Goal: Task Accomplishment & Management: Manage account settings

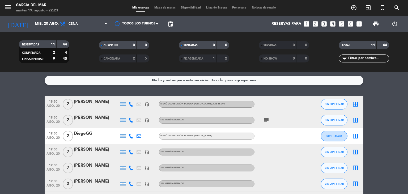
click at [25, 131] on bookings-row "19:30 [DATE] 2 [PERSON_NAME] headset_mic Menú degustación Bodega [PERSON_NAME] …" at bounding box center [204, 187] width 408 height 183
click at [193, 90] on div "No hay notas para este servicio. Haz clic para agregar una 19:30 [DATE] 2 [PERS…" at bounding box center [204, 133] width 408 height 122
click at [326, 53] on div "TOTAL 11 44" at bounding box center [364, 47] width 80 height 13
click at [250, 52] on div "SERVIDAS 0 0" at bounding box center [284, 47] width 80 height 13
click at [172, 52] on div "SENTADAS 0 0" at bounding box center [204, 47] width 80 height 13
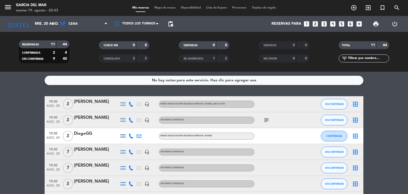
click at [244, 52] on div "SERVIDAS 0 0" at bounding box center [284, 47] width 80 height 13
click at [323, 52] on div "SERVIDAS 0 0" at bounding box center [284, 47] width 80 height 13
click at [242, 50] on div "SENTADAS 0 0" at bounding box center [204, 47] width 80 height 13
click at [166, 51] on div "SENTADAS 0 0" at bounding box center [204, 47] width 80 height 13
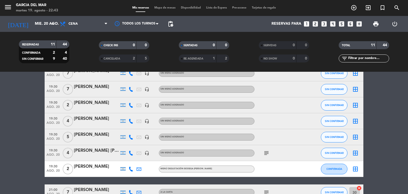
scroll to position [80, 0]
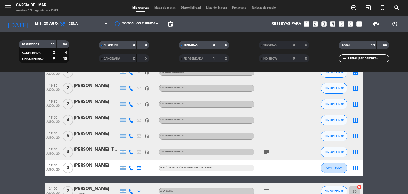
click at [95, 133] on div "[PERSON_NAME]" at bounding box center [96, 133] width 45 height 7
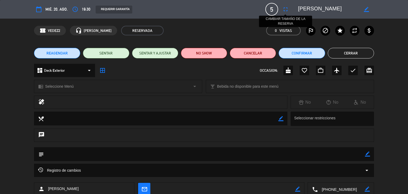
click at [286, 10] on icon "fullscreen" at bounding box center [285, 9] width 6 height 6
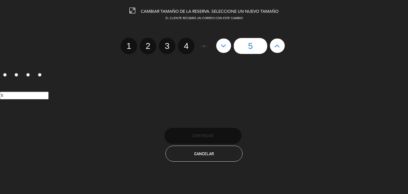
click at [279, 45] on icon at bounding box center [277, 45] width 6 height 8
type input "6"
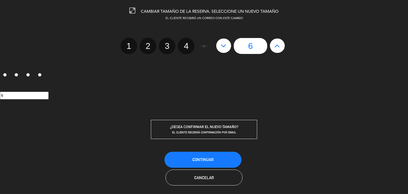
click at [279, 45] on icon at bounding box center [277, 45] width 6 height 8
type input "7"
click at [206, 160] on span "Continuar" at bounding box center [202, 159] width 21 height 5
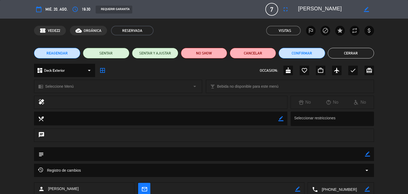
click at [364, 55] on button "Cerrar" at bounding box center [351, 53] width 46 height 11
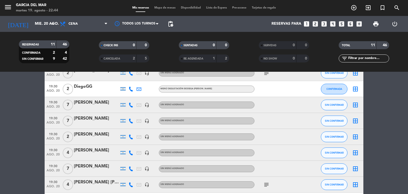
scroll to position [0, 0]
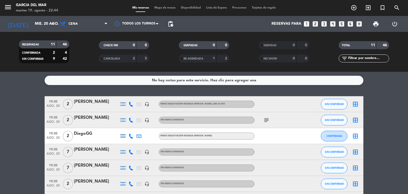
click at [265, 122] on icon "subject" at bounding box center [266, 120] width 6 height 6
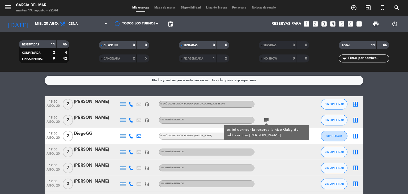
click at [265, 122] on icon "subject" at bounding box center [266, 120] width 6 height 6
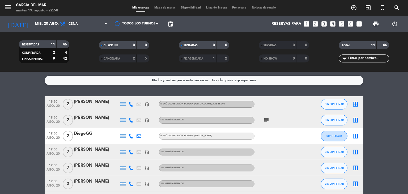
click at [14, 133] on bookings-row "19:30 [DATE] 2 [PERSON_NAME] headset_mic Menú degustación Bodega [PERSON_NAME] …" at bounding box center [204, 187] width 408 height 183
